Goal: Find contact information: Find contact information

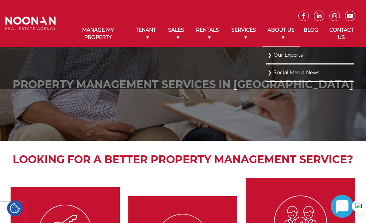
click at [280, 30] on link "About Us" at bounding box center [281, 34] width 38 height 26
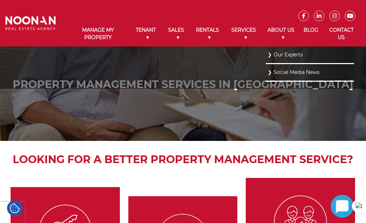
click at [287, 58] on link "Our Experts" at bounding box center [309, 55] width 85 height 10
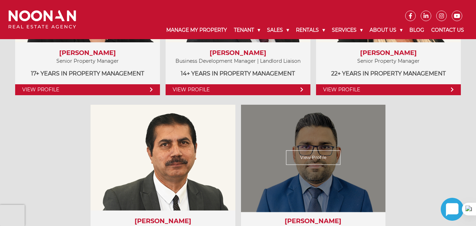
scroll to position [528, 0]
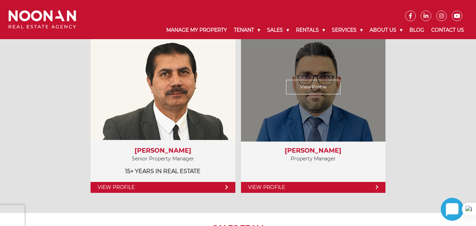
click at [308, 150] on h3 "[PERSON_NAME]" at bounding box center [313, 151] width 131 height 8
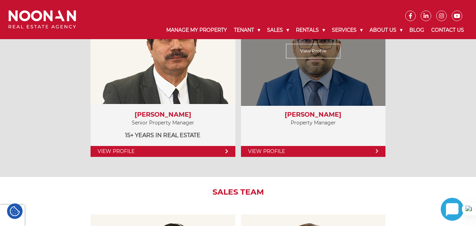
scroll to position [563, 0]
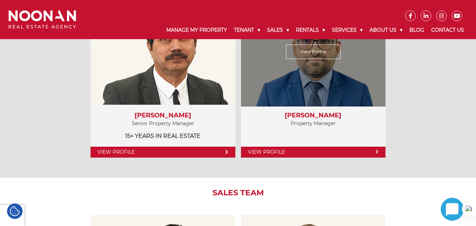
click at [294, 150] on link "View Profile" at bounding box center [313, 152] width 145 height 11
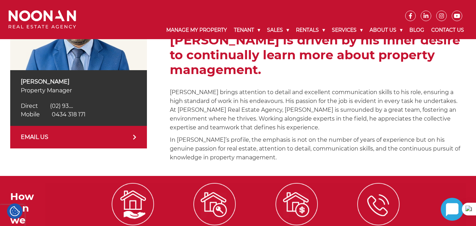
scroll to position [140, 0]
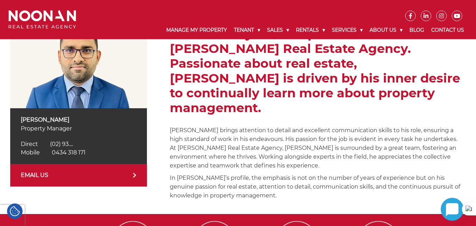
click at [416, 88] on h2 "Sanjay Bhusal is a dedicated professional with over a year of experience at Noo…" at bounding box center [318, 64] width 296 height 104
